Goal: Check status: Check status

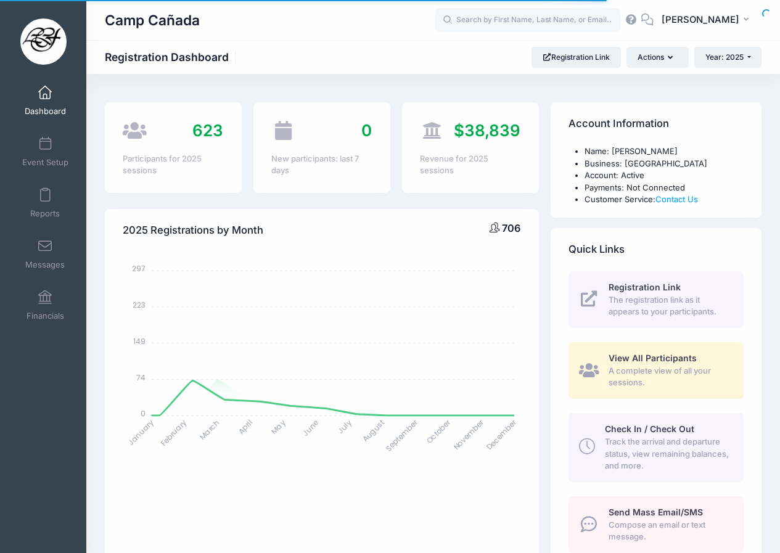
select select
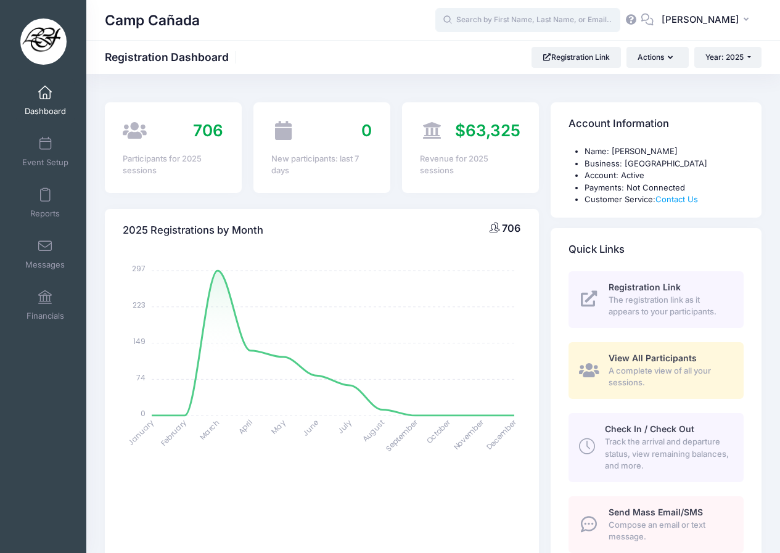
click at [483, 25] on input "text" at bounding box center [527, 20] width 185 height 25
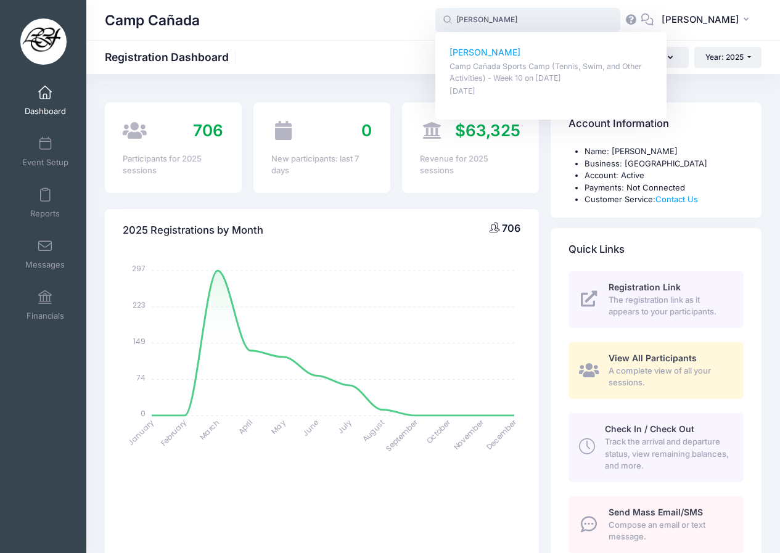
click at [516, 54] on p "[PERSON_NAME]" at bounding box center [552, 52] width 204 height 13
type input "[PERSON_NAME] ([GEOGRAPHIC_DATA] (Tennis, Swim, and Other Activities) - Week 10…"
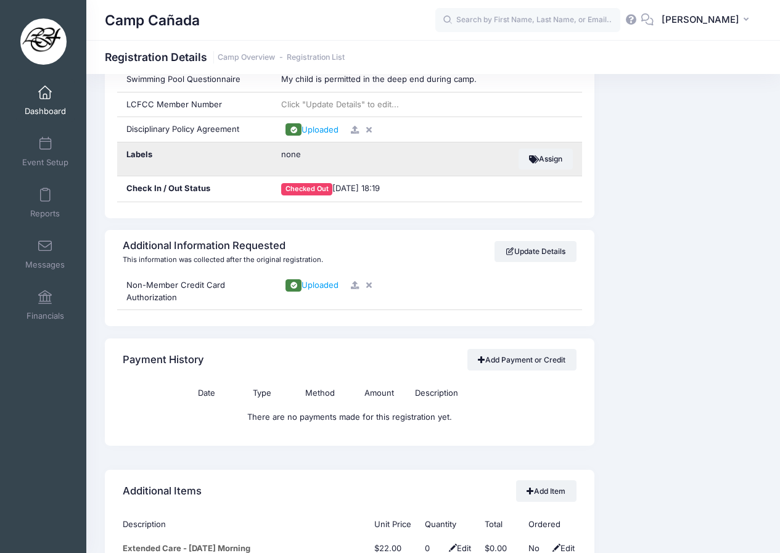
scroll to position [1172, 0]
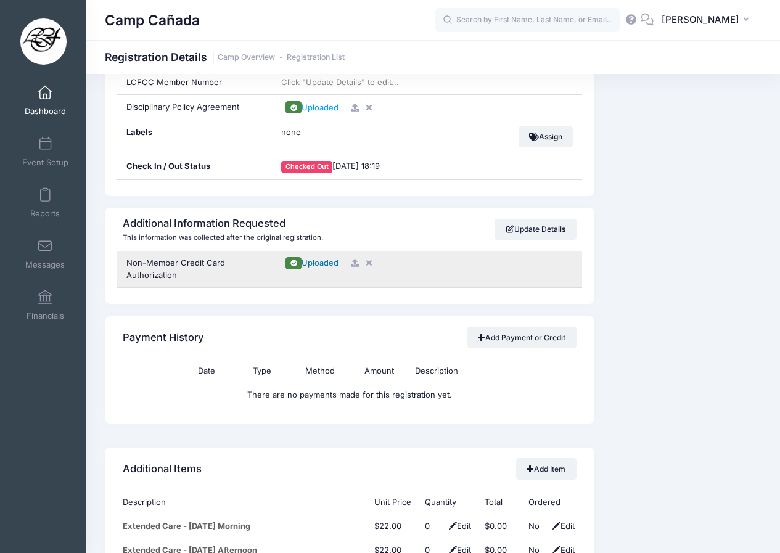
click at [336, 265] on span "Uploaded" at bounding box center [320, 263] width 37 height 10
